Goal: Task Accomplishment & Management: Manage account settings

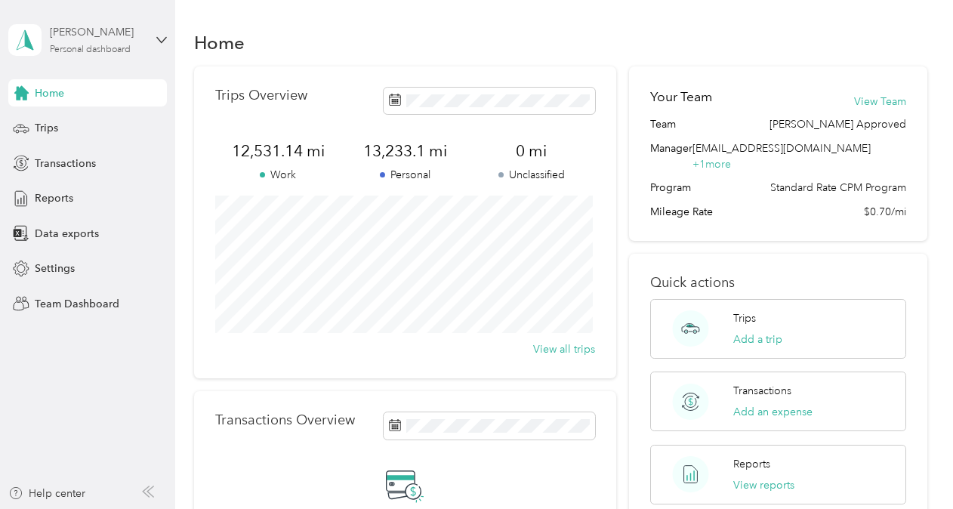
click at [96, 46] on div "Personal dashboard" at bounding box center [90, 49] width 81 height 9
click at [66, 129] on div "Team dashboard" at bounding box center [167, 124] width 297 height 26
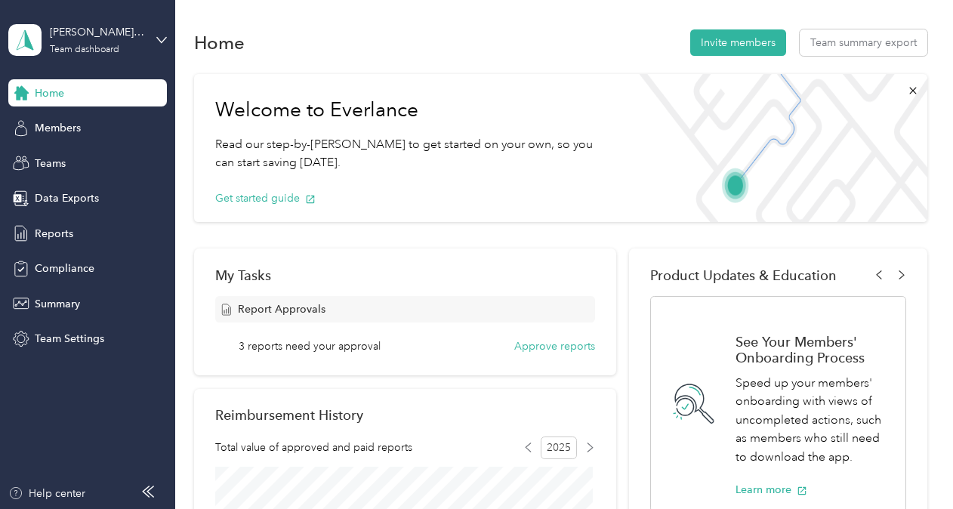
scroll to position [76, 0]
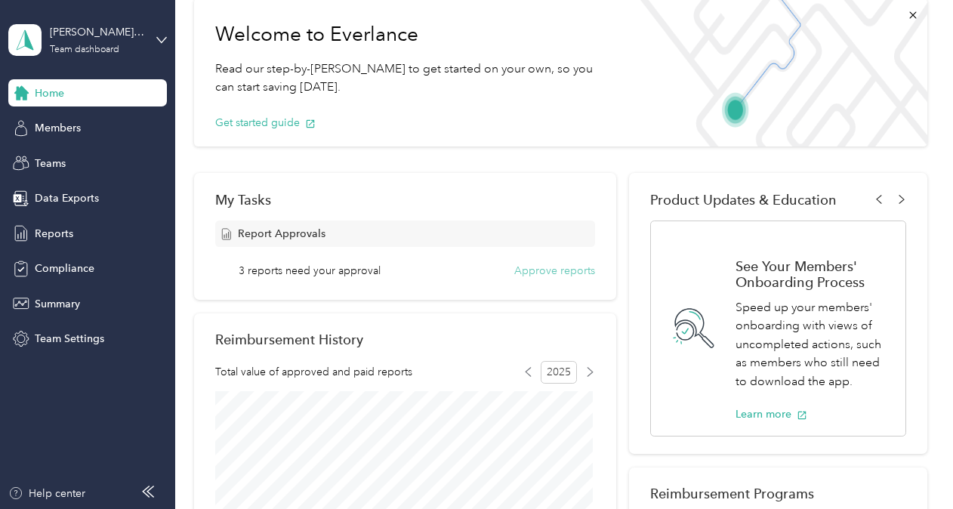
click at [538, 269] on button "Approve reports" at bounding box center [554, 271] width 81 height 16
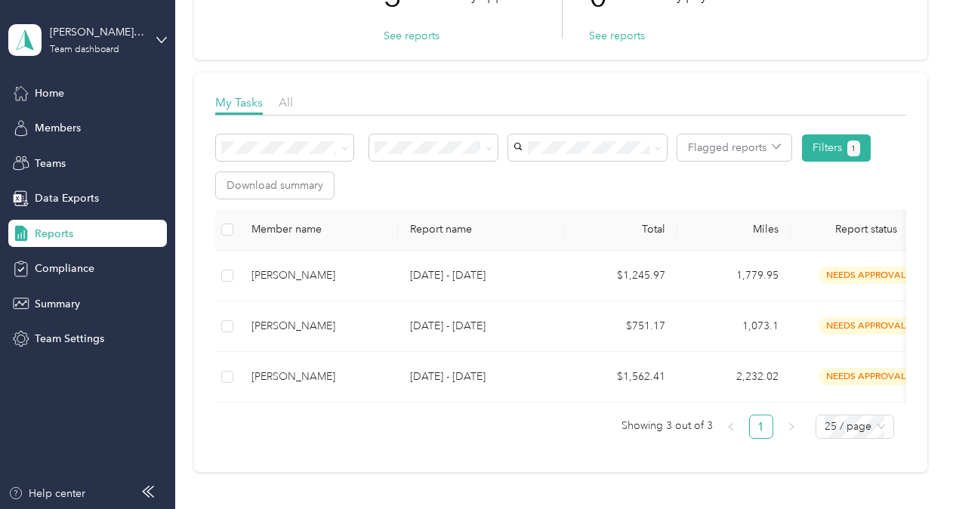
scroll to position [151, 0]
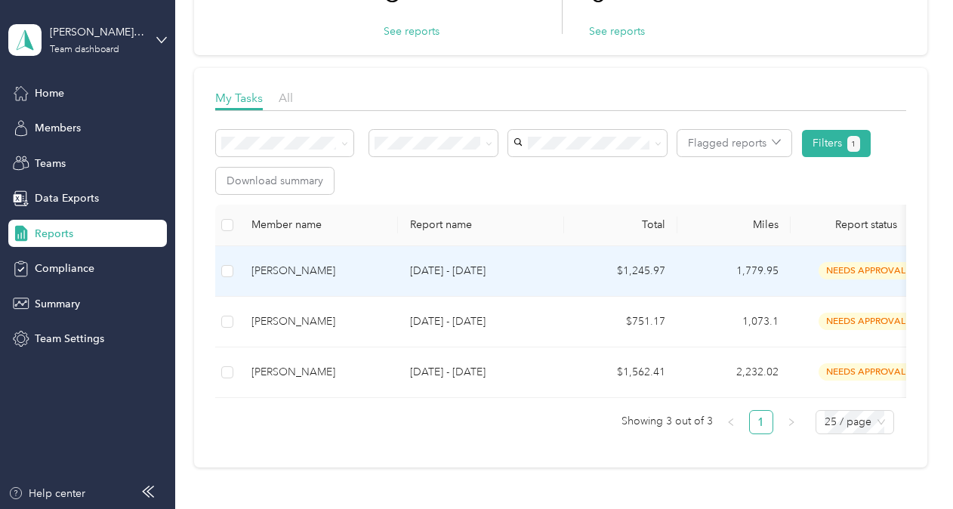
click at [289, 272] on div "[PERSON_NAME]" at bounding box center [318, 271] width 134 height 17
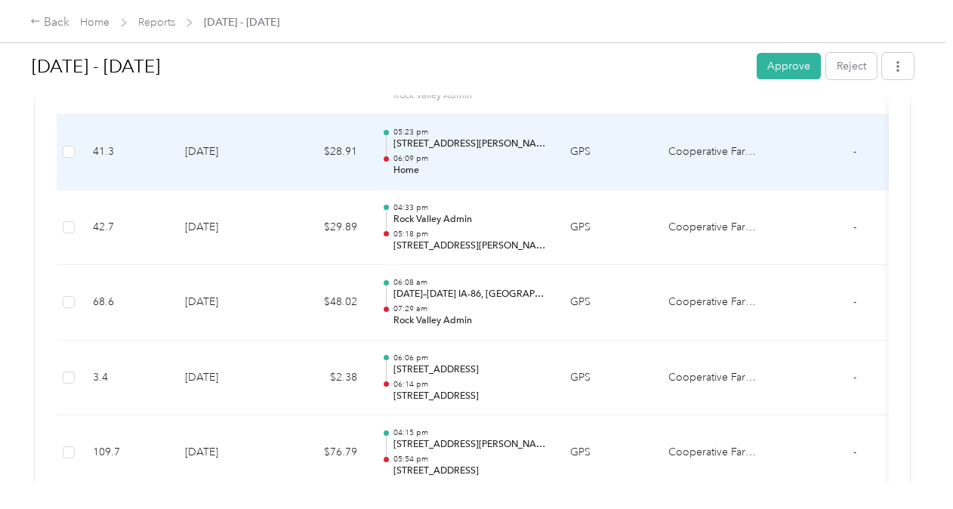
scroll to position [3247, 0]
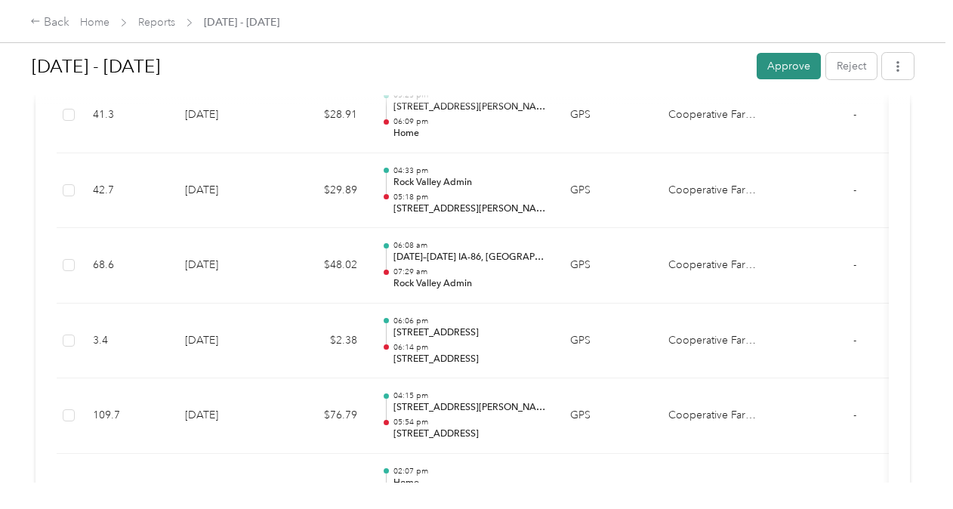
click at [773, 63] on button "Approve" at bounding box center [789, 66] width 64 height 26
click at [47, 23] on div "Back" at bounding box center [49, 23] width 39 height 18
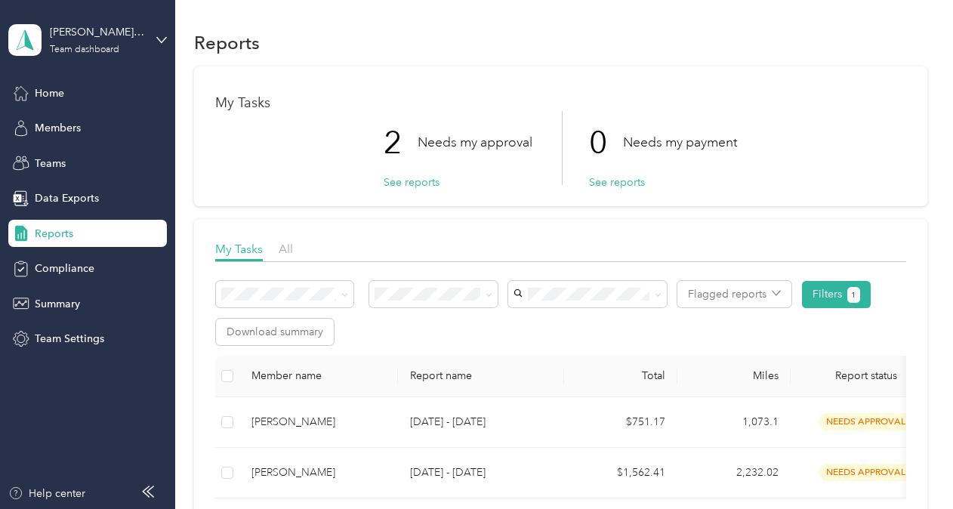
scroll to position [76, 0]
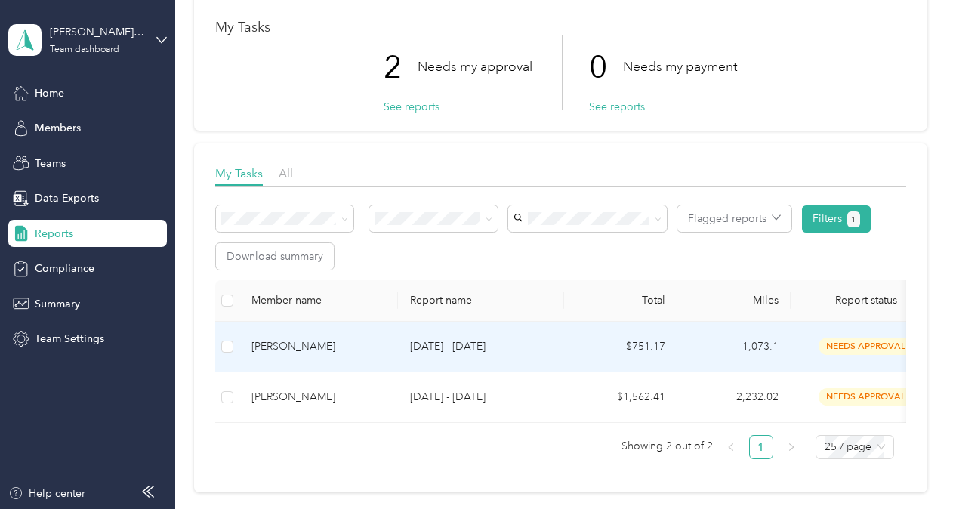
click at [276, 345] on div "[PERSON_NAME]" at bounding box center [318, 346] width 134 height 17
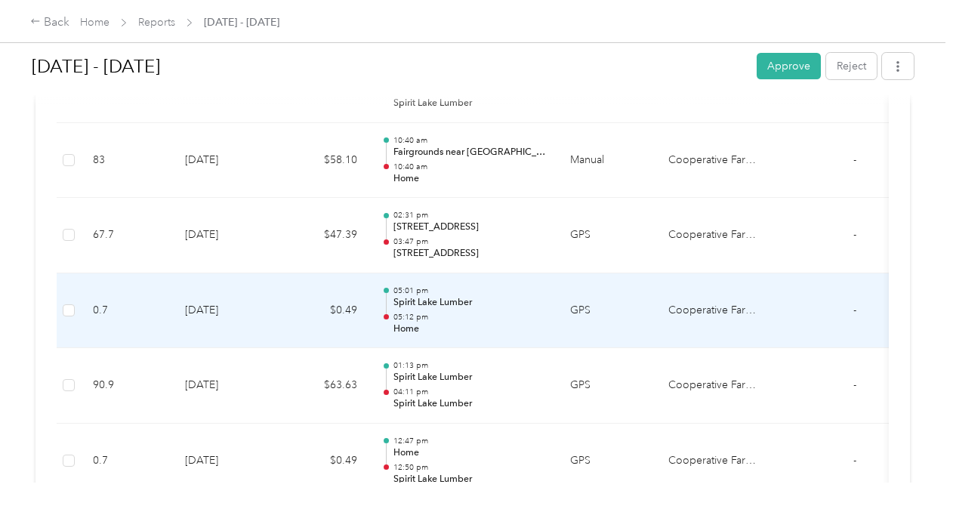
scroll to position [1737, 0]
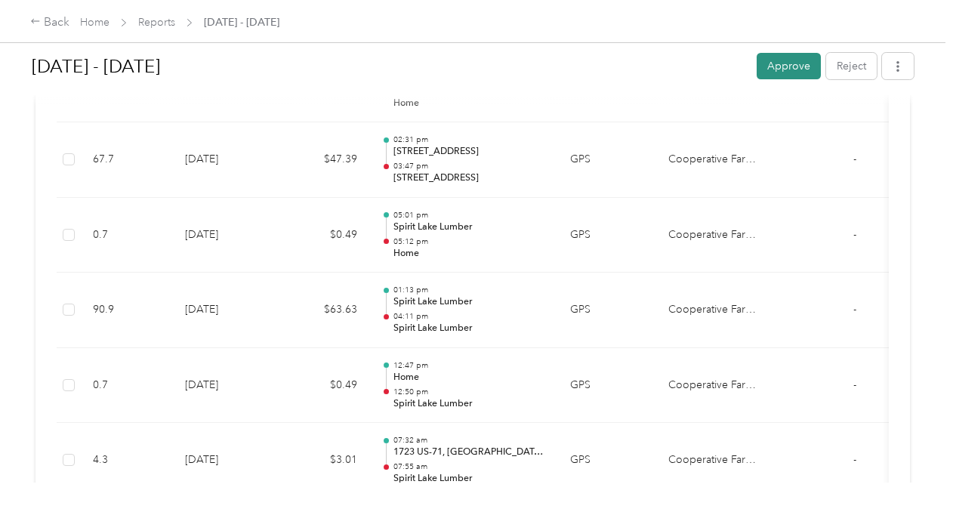
click at [772, 75] on button "Approve" at bounding box center [789, 66] width 64 height 26
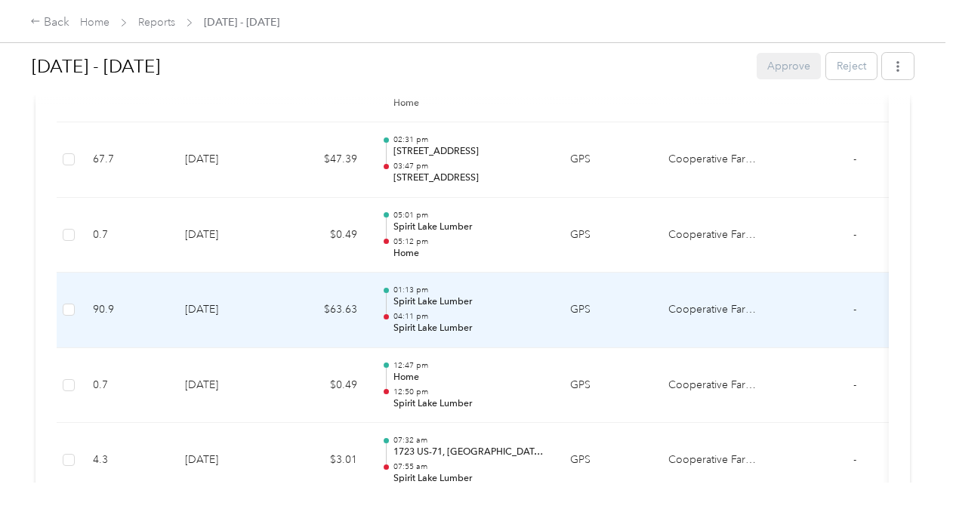
scroll to position [1699, 0]
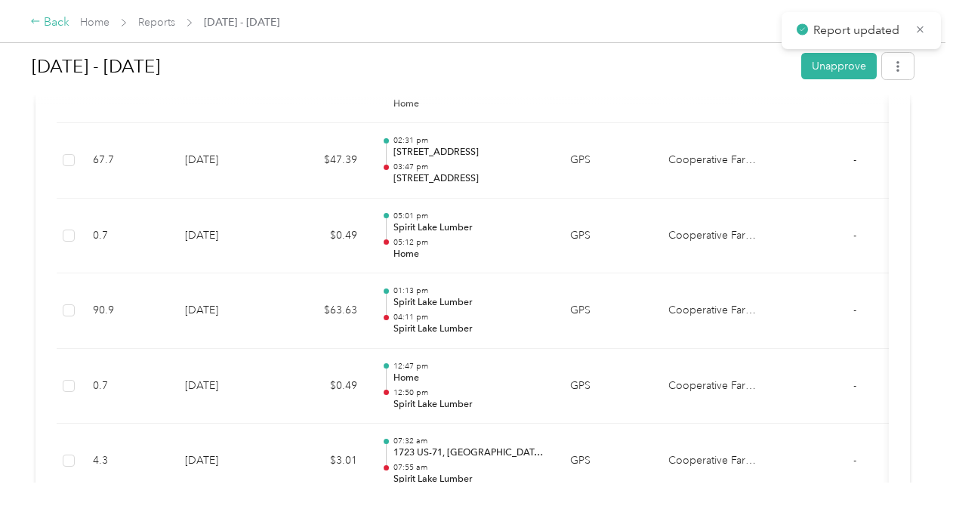
click at [55, 17] on div "Back" at bounding box center [49, 23] width 39 height 18
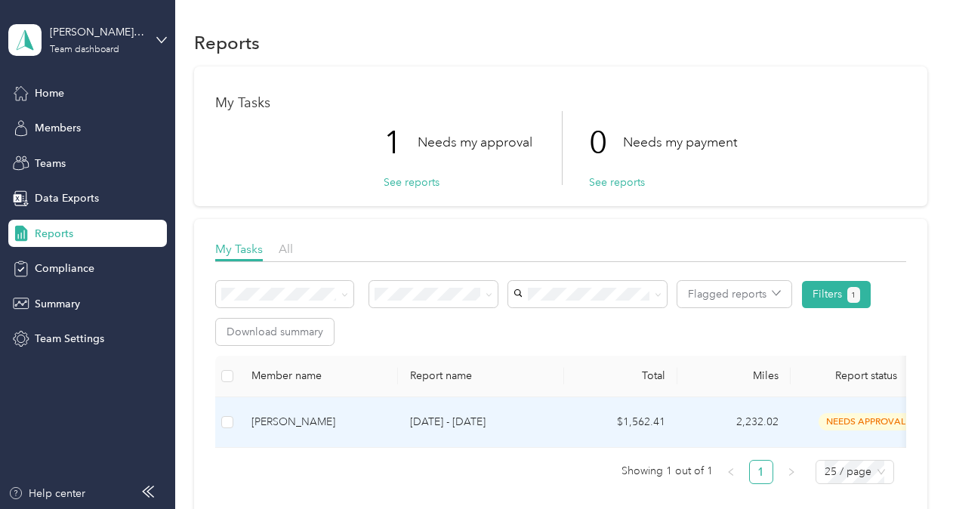
click at [287, 417] on div "[PERSON_NAME]" at bounding box center [318, 422] width 134 height 17
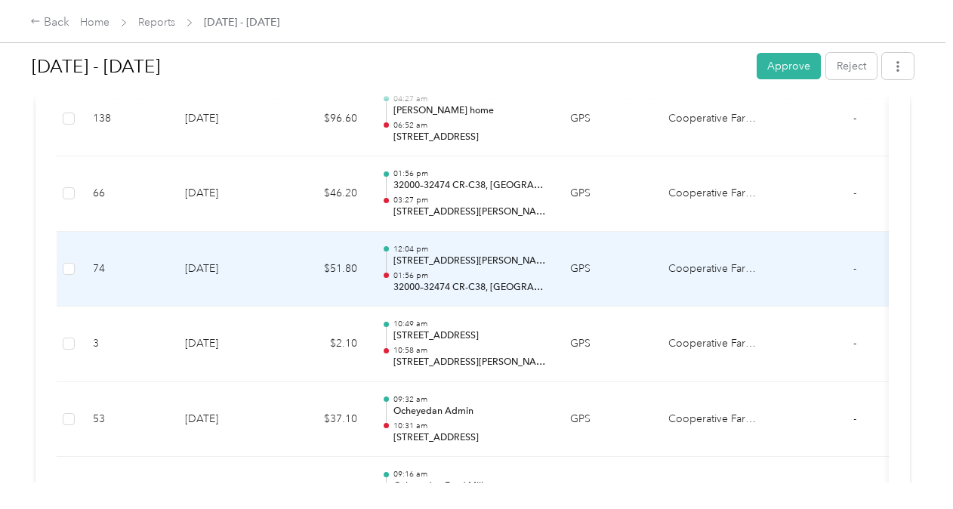
scroll to position [2114, 0]
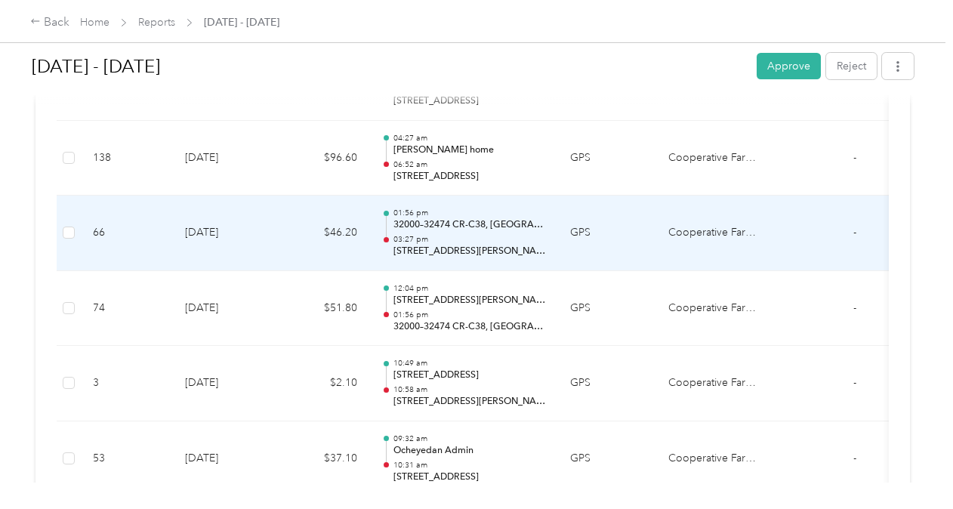
click at [480, 238] on p "03:27 pm" at bounding box center [469, 239] width 153 height 11
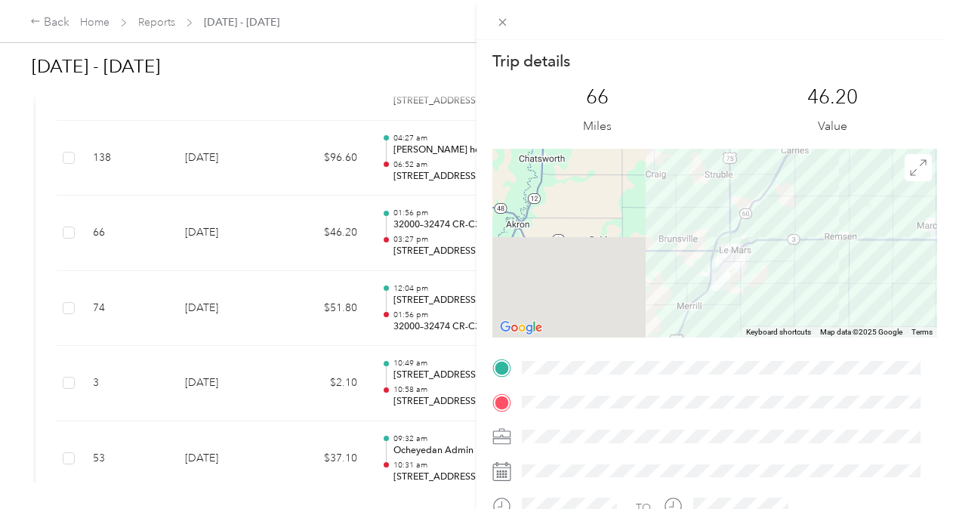
drag, startPoint x: 650, startPoint y: 282, endPoint x: 877, endPoint y: 207, distance: 239.5
click at [877, 207] on div at bounding box center [714, 243] width 445 height 189
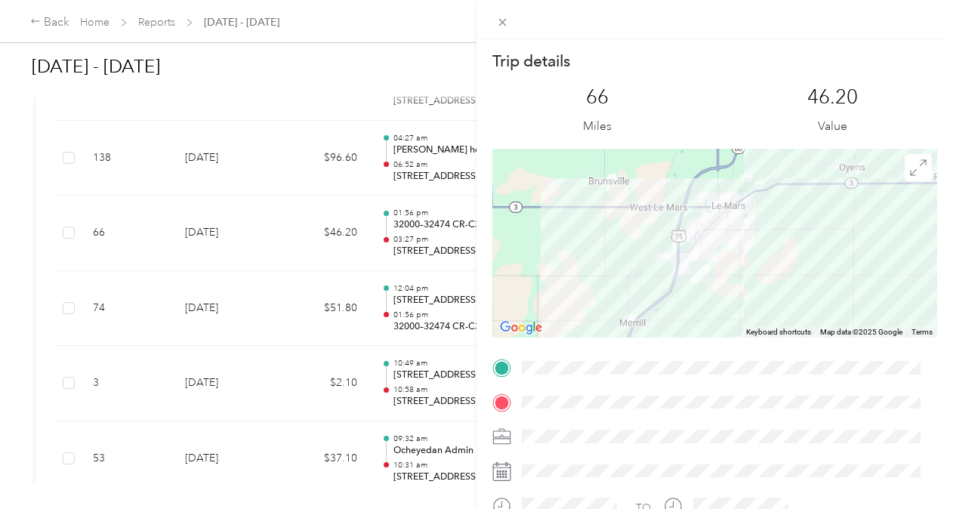
drag, startPoint x: 729, startPoint y: 266, endPoint x: 733, endPoint y: 162, distance: 103.5
click at [733, 164] on div at bounding box center [714, 243] width 445 height 189
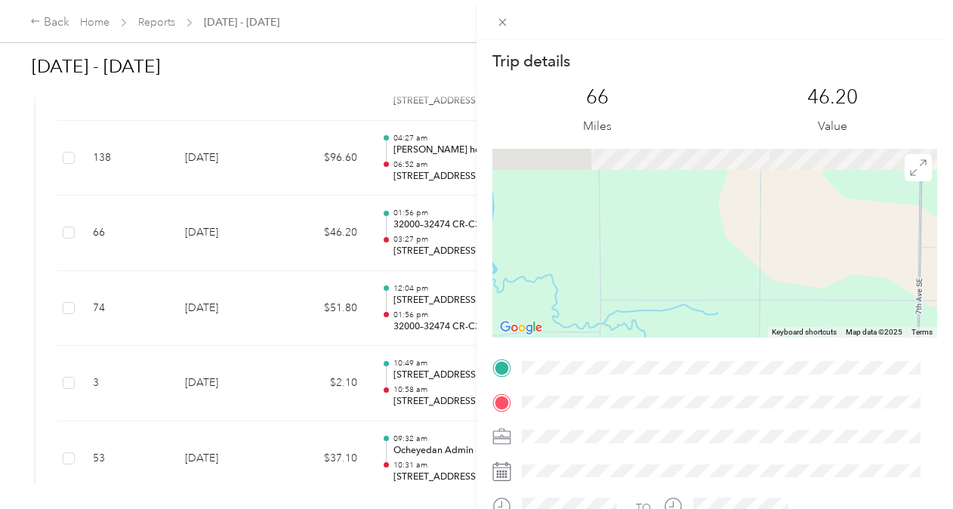
drag, startPoint x: 708, startPoint y: 208, endPoint x: 788, endPoint y: 412, distance: 218.7
click at [788, 412] on div "Trip details This trip cannot be edited because it is either under review, appr…" at bounding box center [714, 387] width 445 height 673
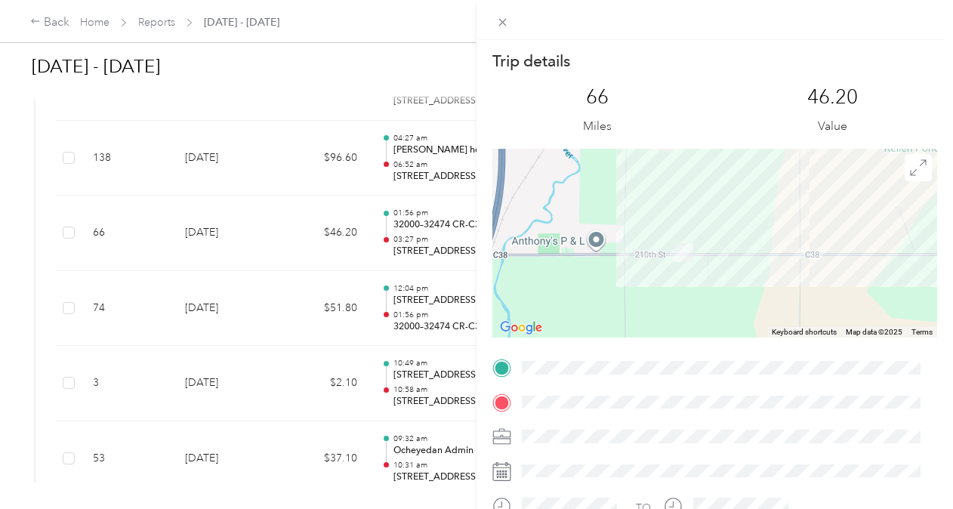
drag, startPoint x: 726, startPoint y: 254, endPoint x: 749, endPoint y: 347, distance: 96.5
click at [749, 347] on div "Trip details This trip cannot be edited because it is either under review, appr…" at bounding box center [714, 387] width 445 height 673
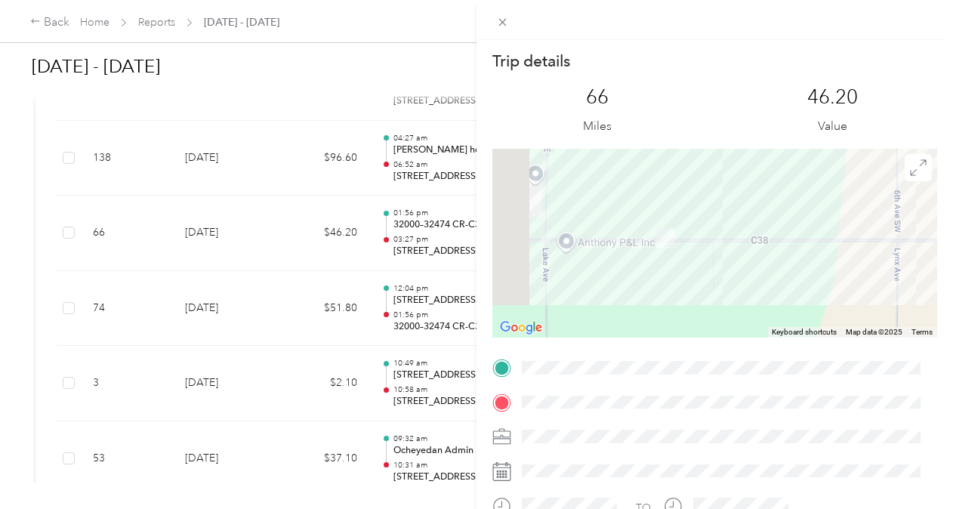
drag, startPoint x: 659, startPoint y: 227, endPoint x: 704, endPoint y: 291, distance: 77.9
click at [704, 291] on div at bounding box center [714, 243] width 445 height 189
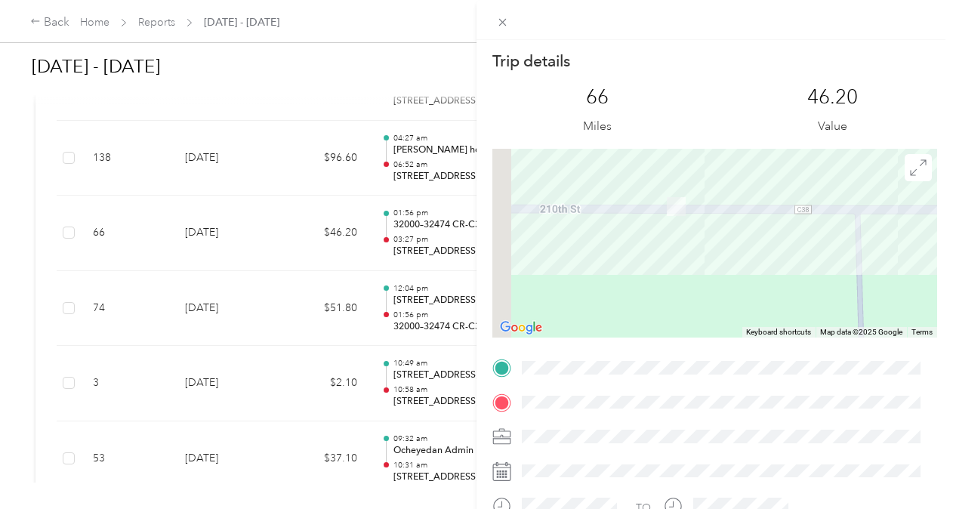
drag, startPoint x: 629, startPoint y: 236, endPoint x: 777, endPoint y: 334, distance: 177.6
click at [777, 334] on div "Keyboard shortcuts Map Data Map data ©2025 Google Map data ©2025 Google 50 m Cl…" at bounding box center [714, 243] width 445 height 189
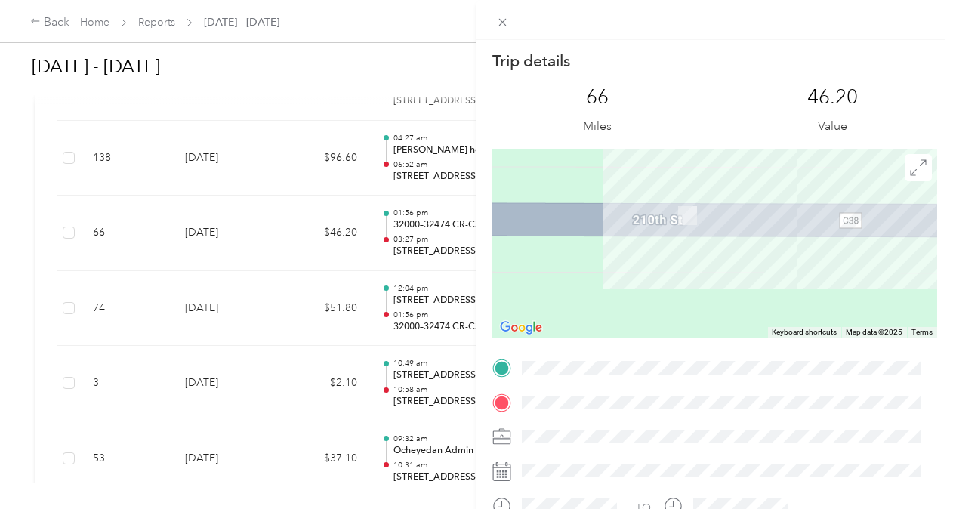
drag, startPoint x: 679, startPoint y: 211, endPoint x: 716, endPoint y: 287, distance: 84.1
click at [716, 287] on div at bounding box center [714, 243] width 445 height 189
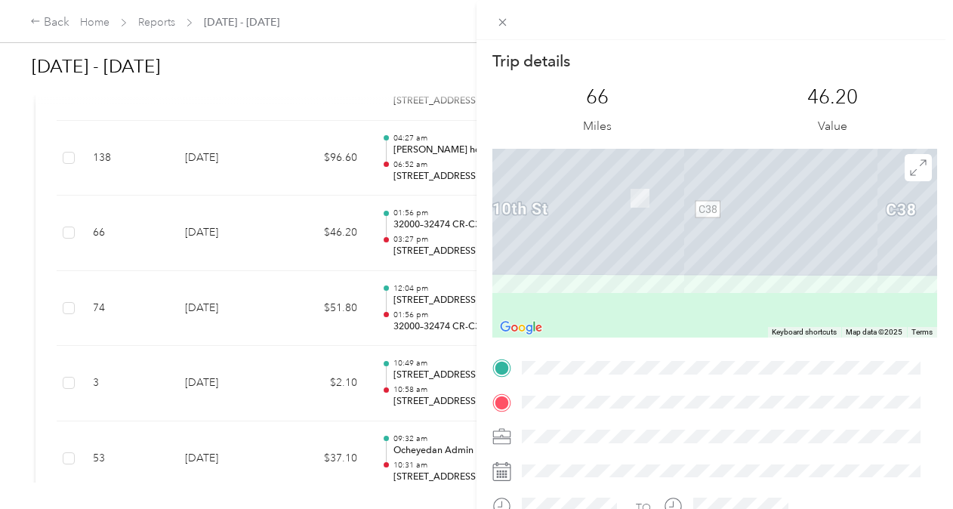
click at [682, 369] on div "Trip details This trip cannot be edited because it is either under review, appr…" at bounding box center [714, 387] width 445 height 673
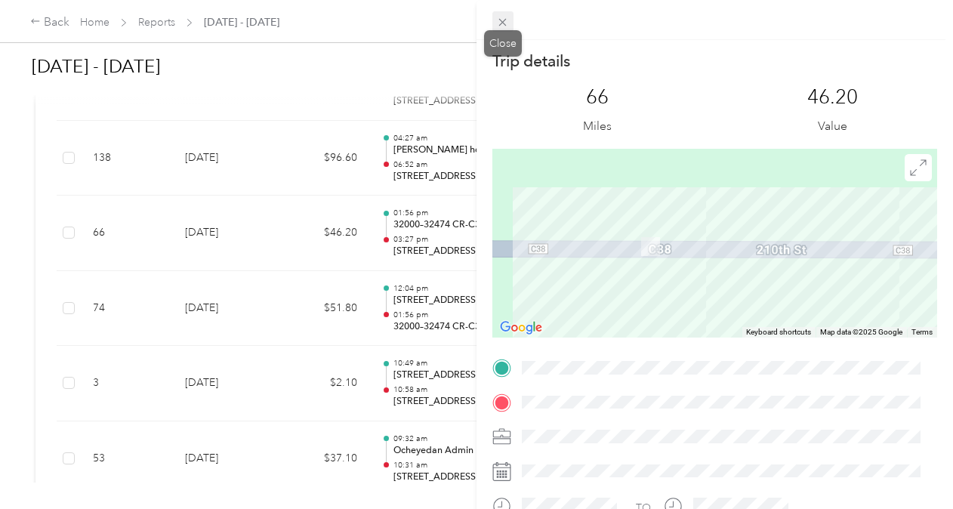
click at [501, 20] on icon at bounding box center [503, 23] width 8 height 8
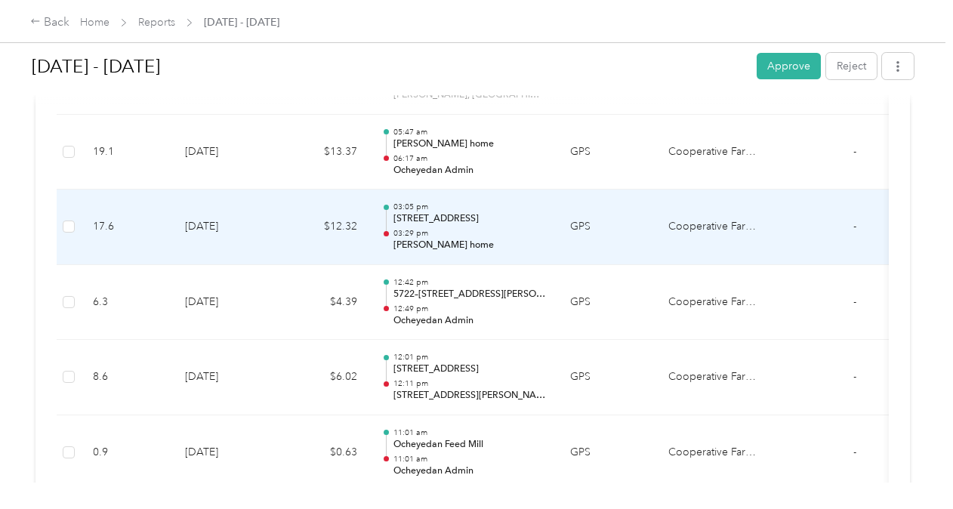
scroll to position [3398, 0]
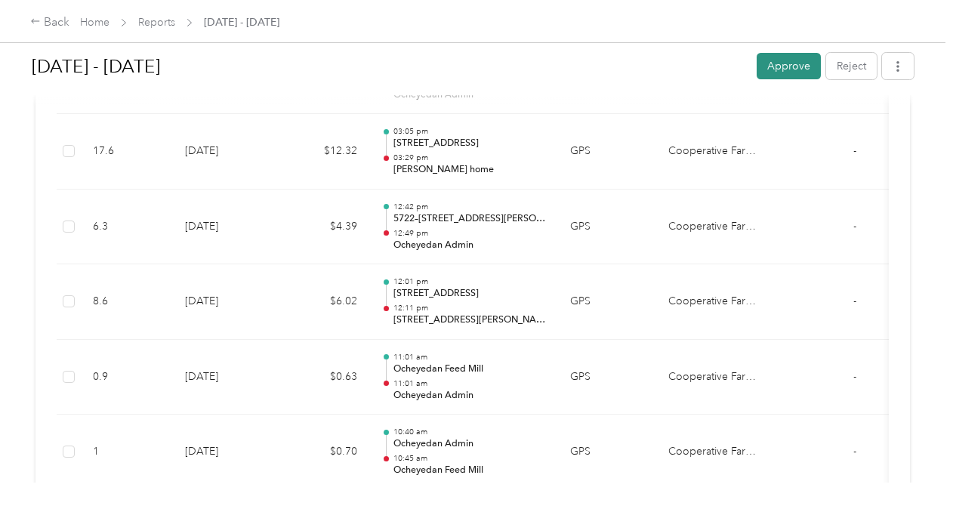
click at [778, 66] on button "Approve" at bounding box center [789, 66] width 64 height 26
click at [51, 26] on div "Back" at bounding box center [49, 23] width 39 height 18
